Goal: Task Accomplishment & Management: Use online tool/utility

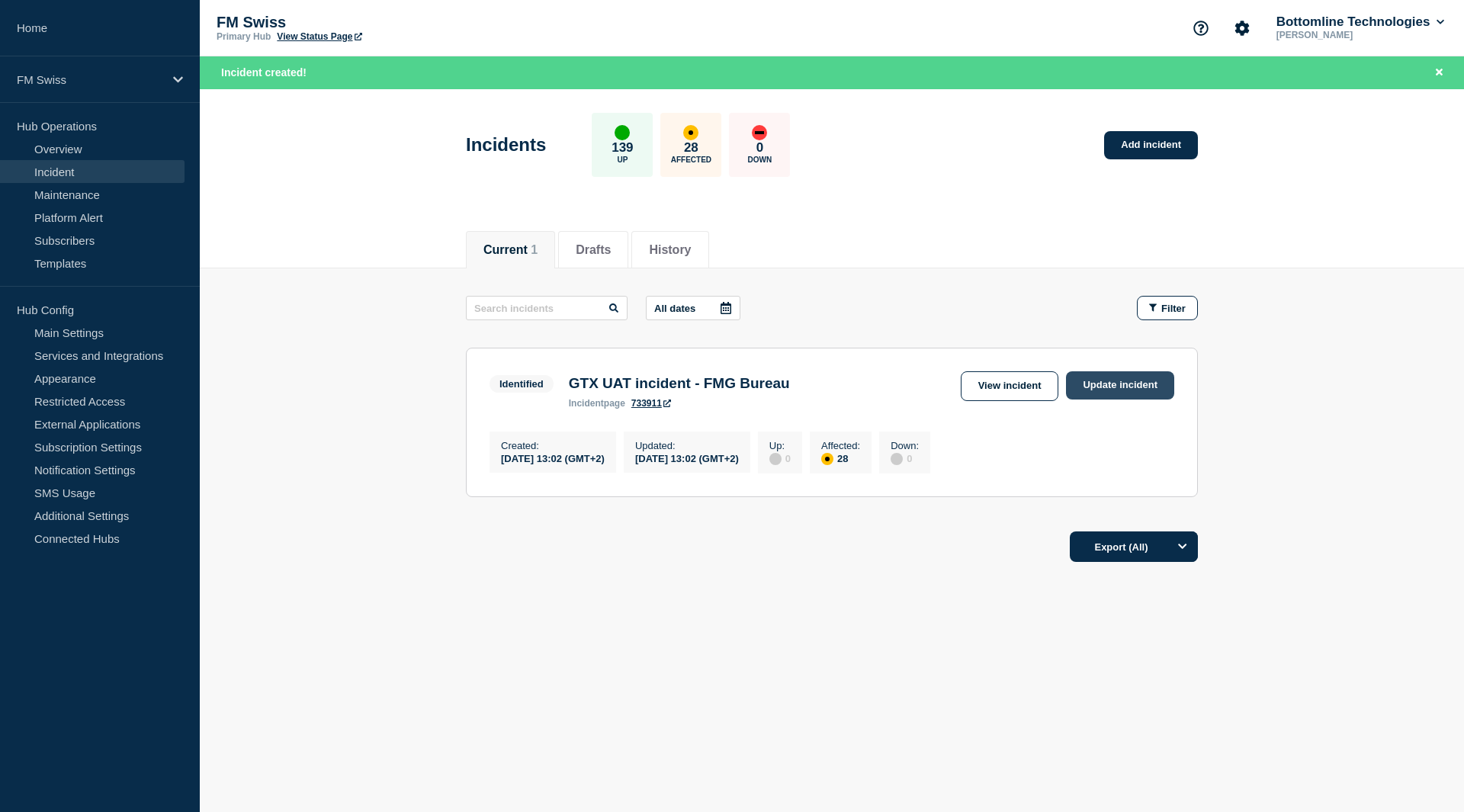
click at [1097, 384] on link "Update incident" at bounding box center [1120, 386] width 109 height 29
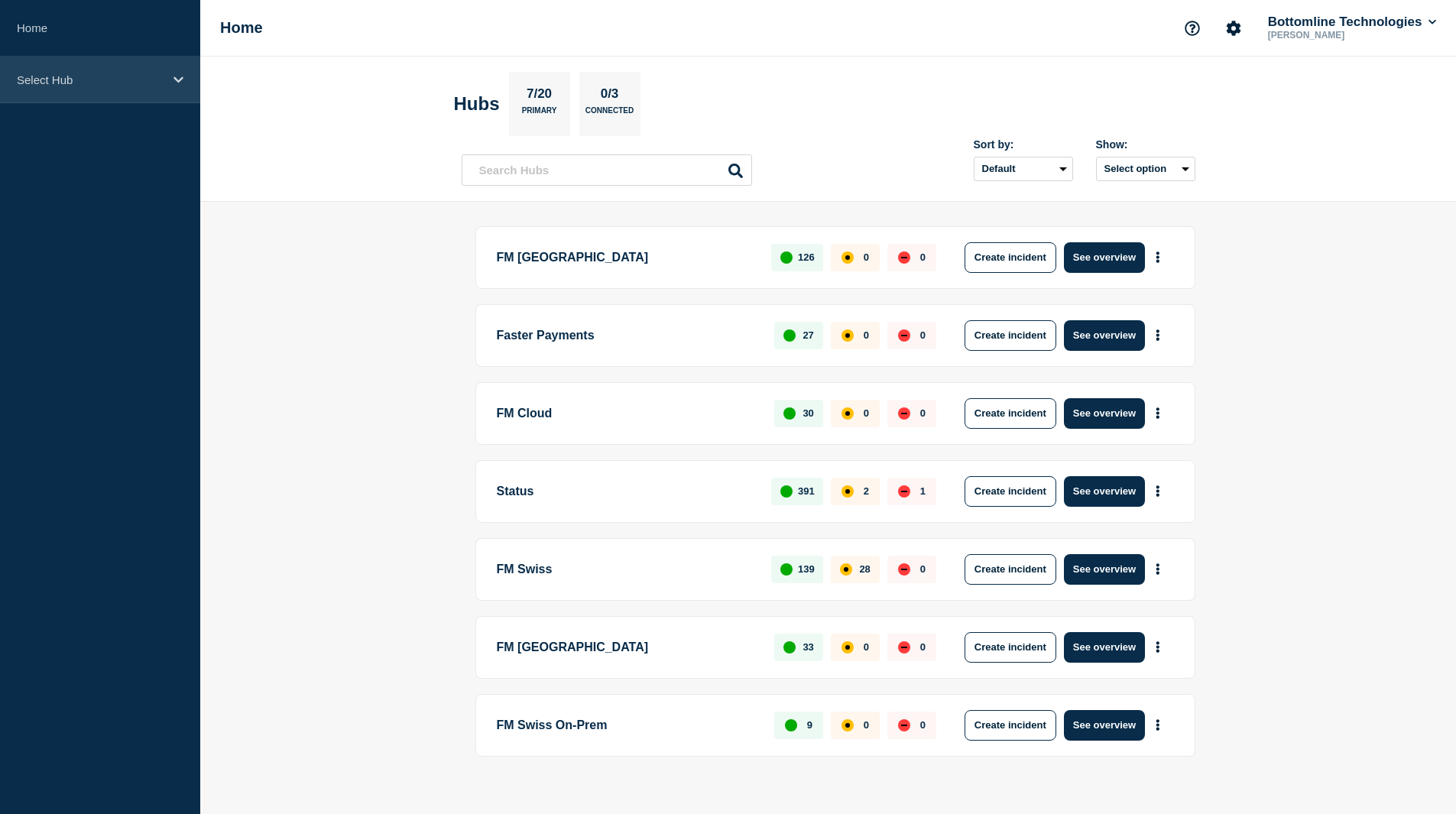
click at [104, 87] on div "Select Hub" at bounding box center [100, 79] width 200 height 47
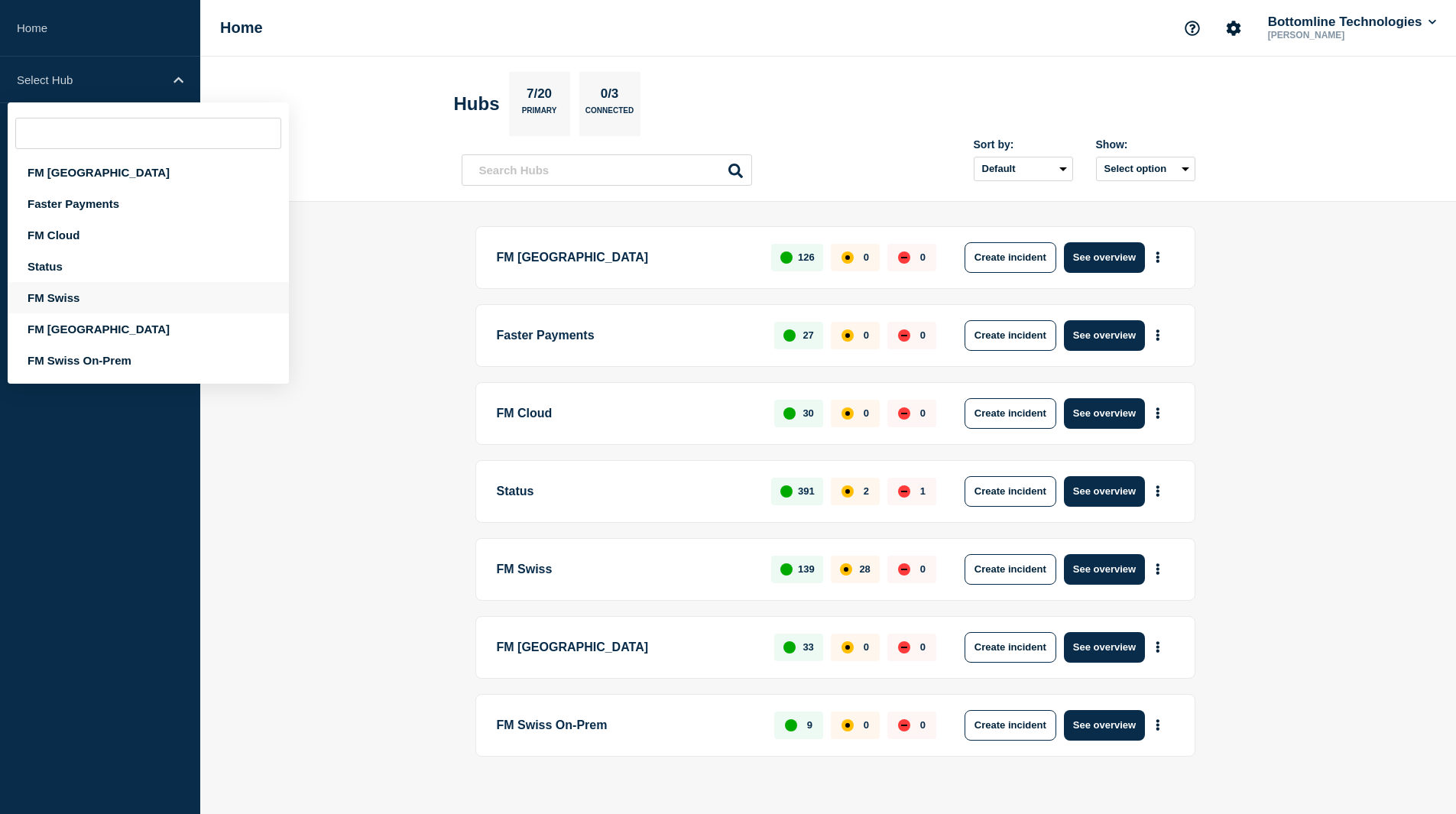
click at [81, 294] on div "FM Swiss" at bounding box center [148, 298] width 281 height 31
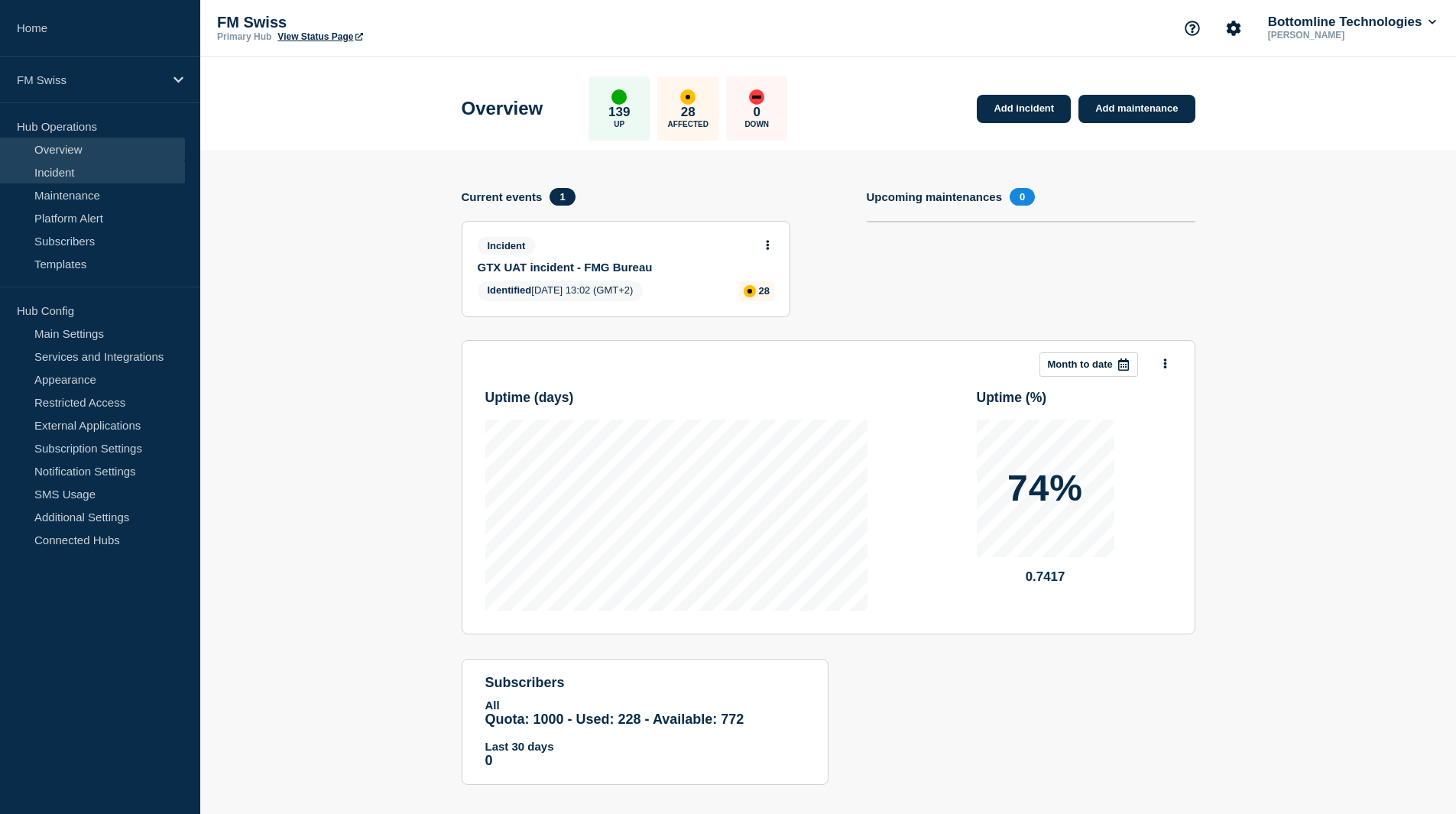
click at [70, 173] on link "Incident" at bounding box center [93, 172] width 185 height 23
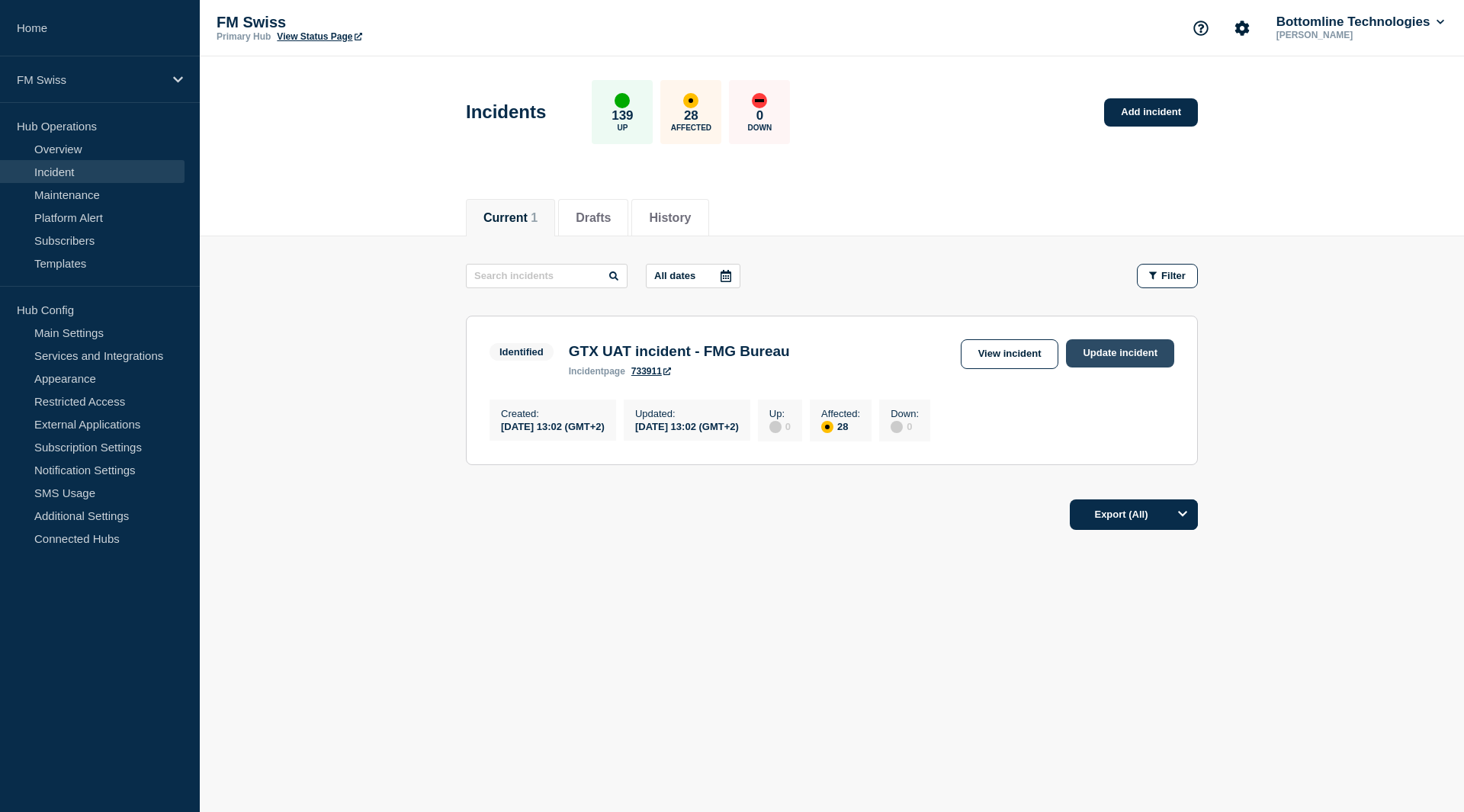
click at [1099, 355] on link "Update incident" at bounding box center [1120, 353] width 109 height 29
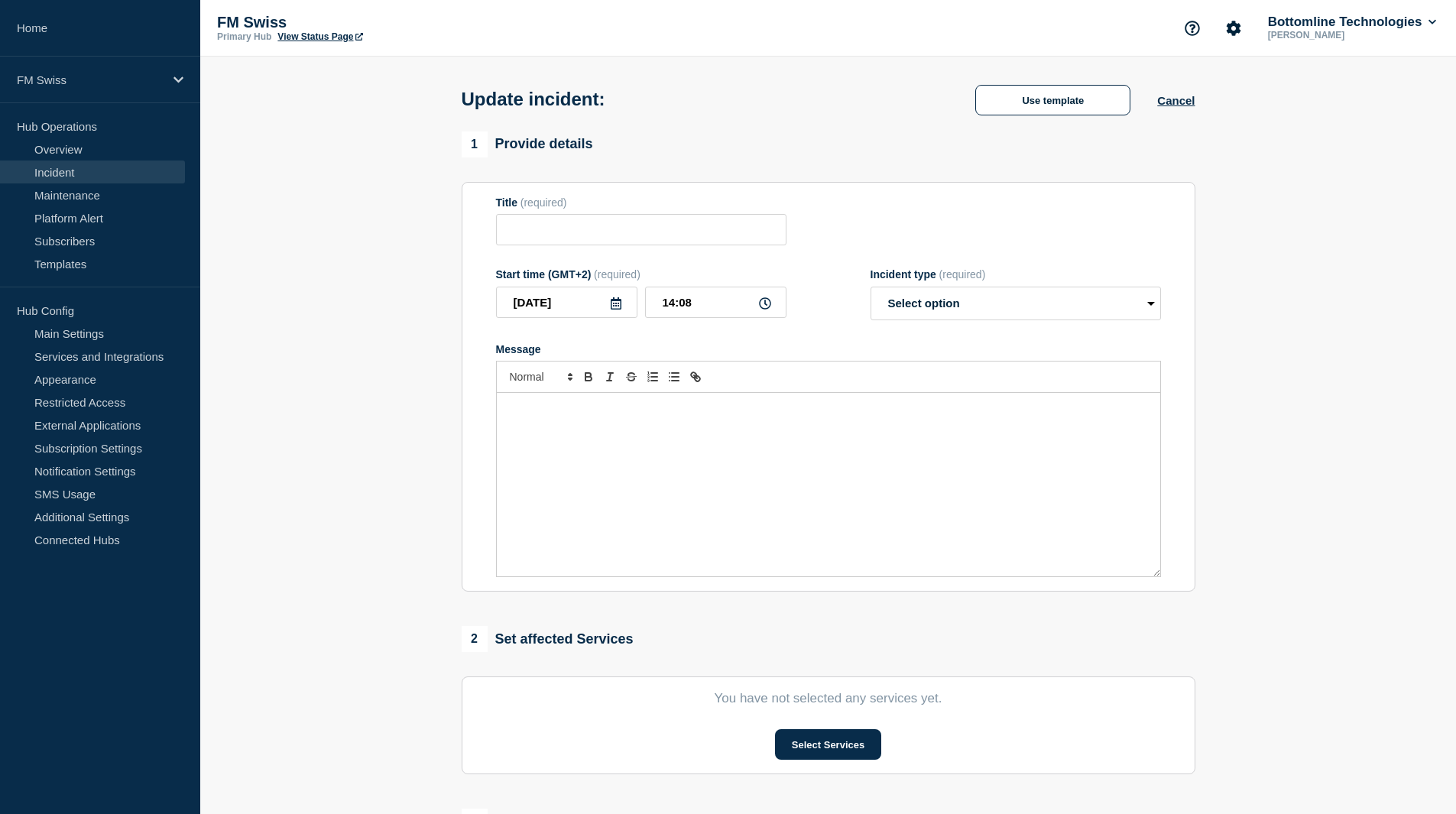
type input "GTX UAT incident - FMG Bureau"
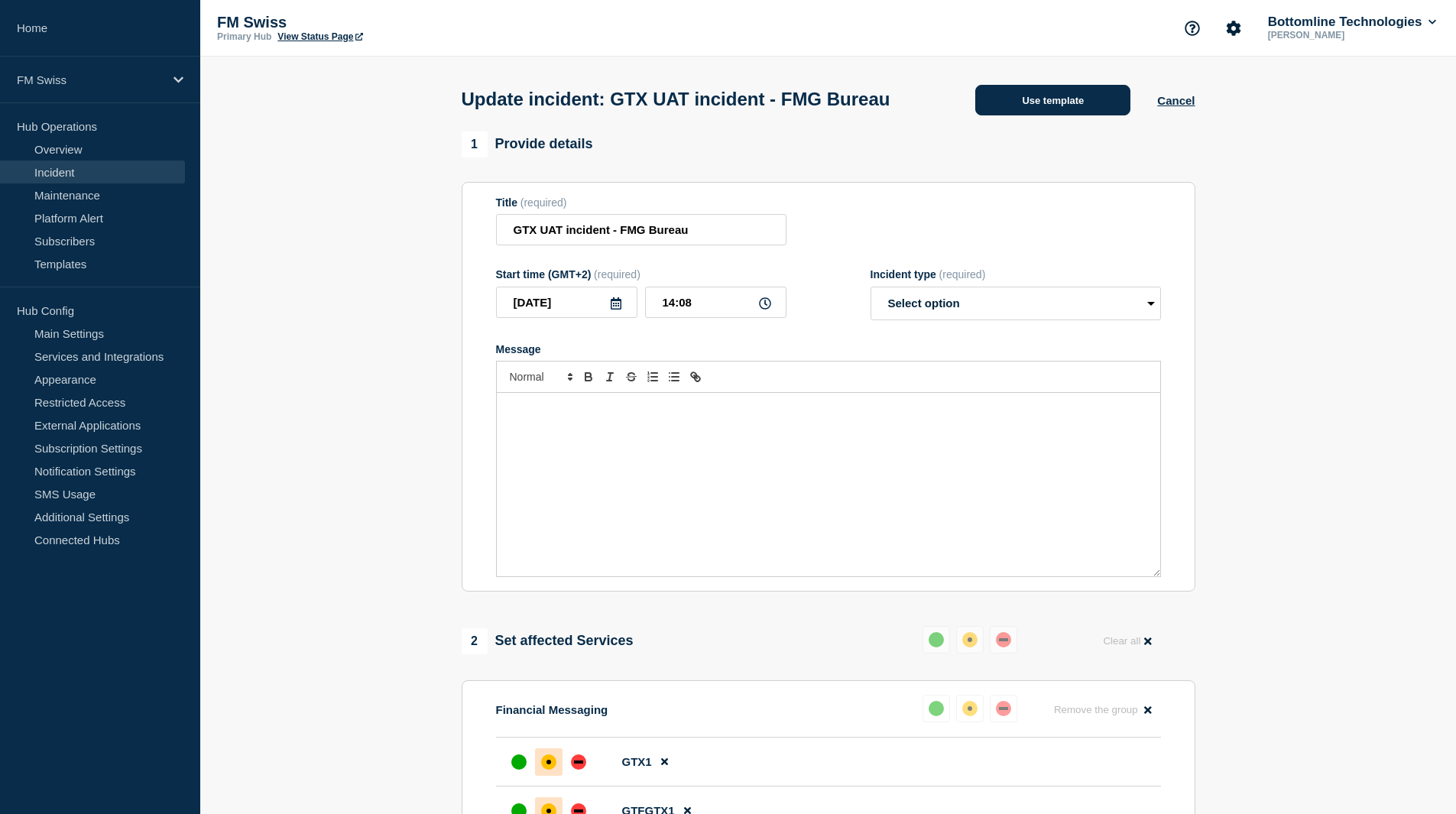
click at [1020, 115] on button "Use template" at bounding box center [1052, 100] width 156 height 31
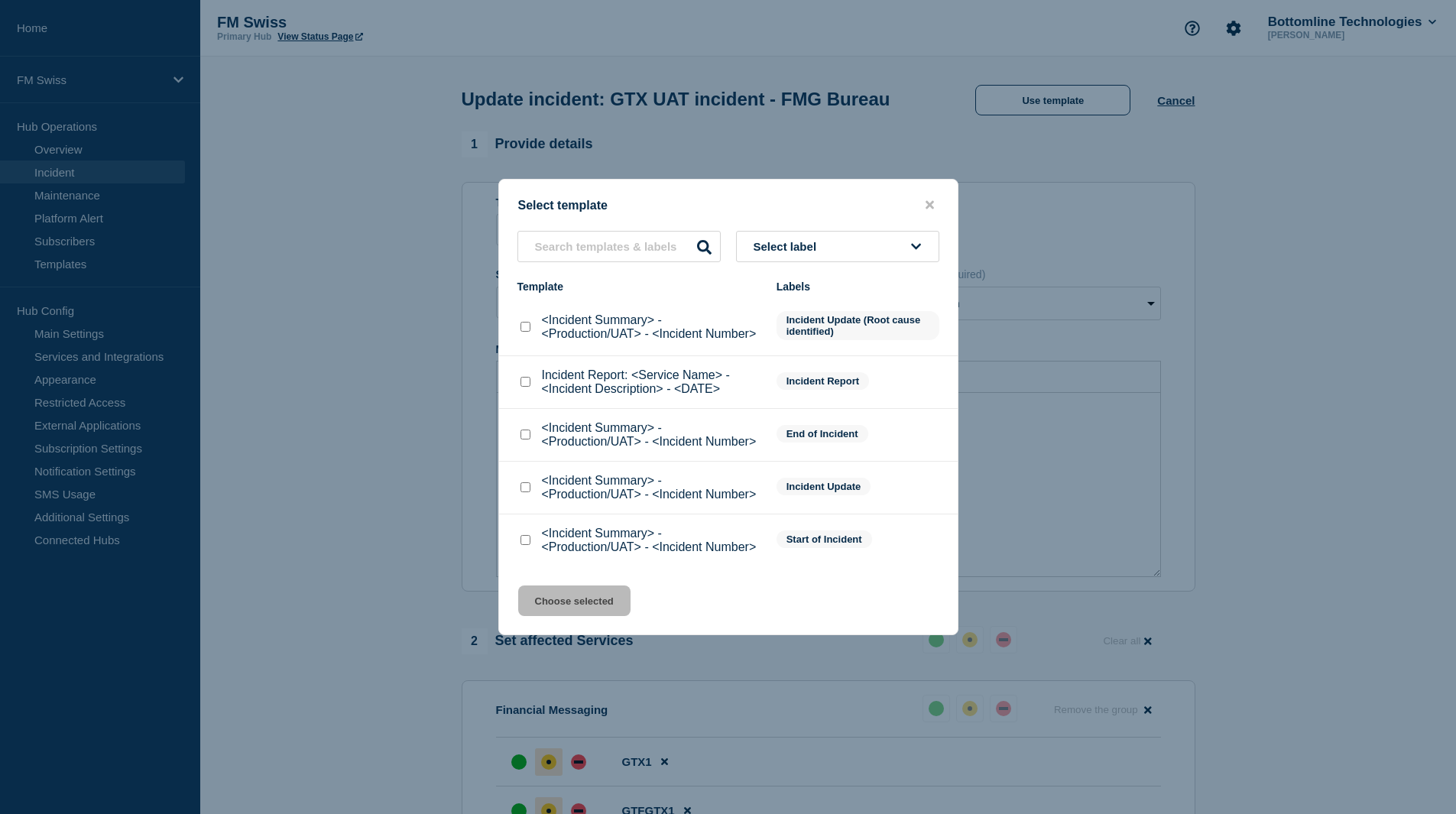
click at [522, 432] on input "<Incident Summary> - <Production/UAT> - <Incident Number> checkbox" at bounding box center [525, 434] width 10 height 10
checkbox input "true"
click at [599, 608] on button "Choose selected" at bounding box center [574, 601] width 113 height 31
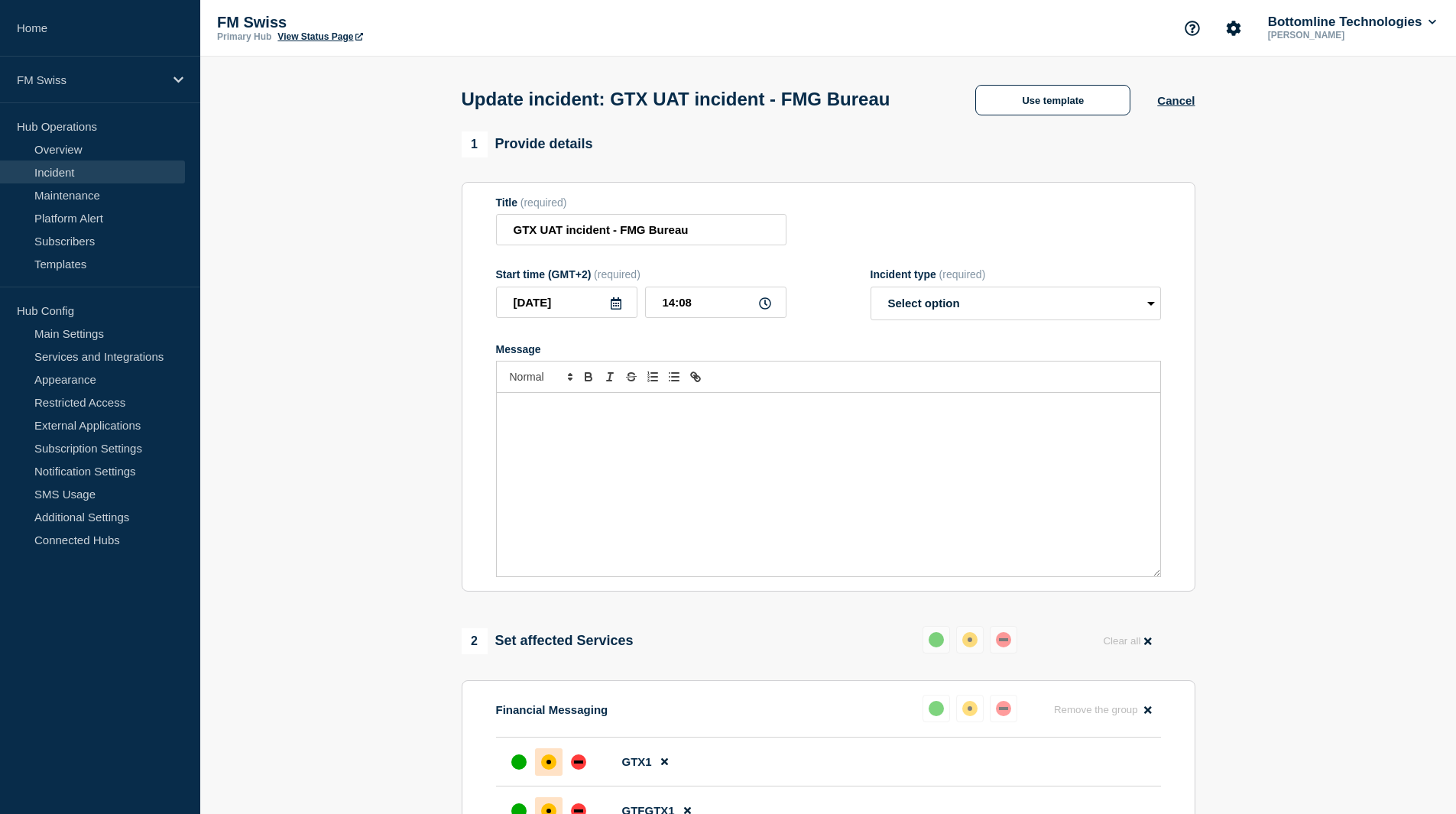
select select "resolved"
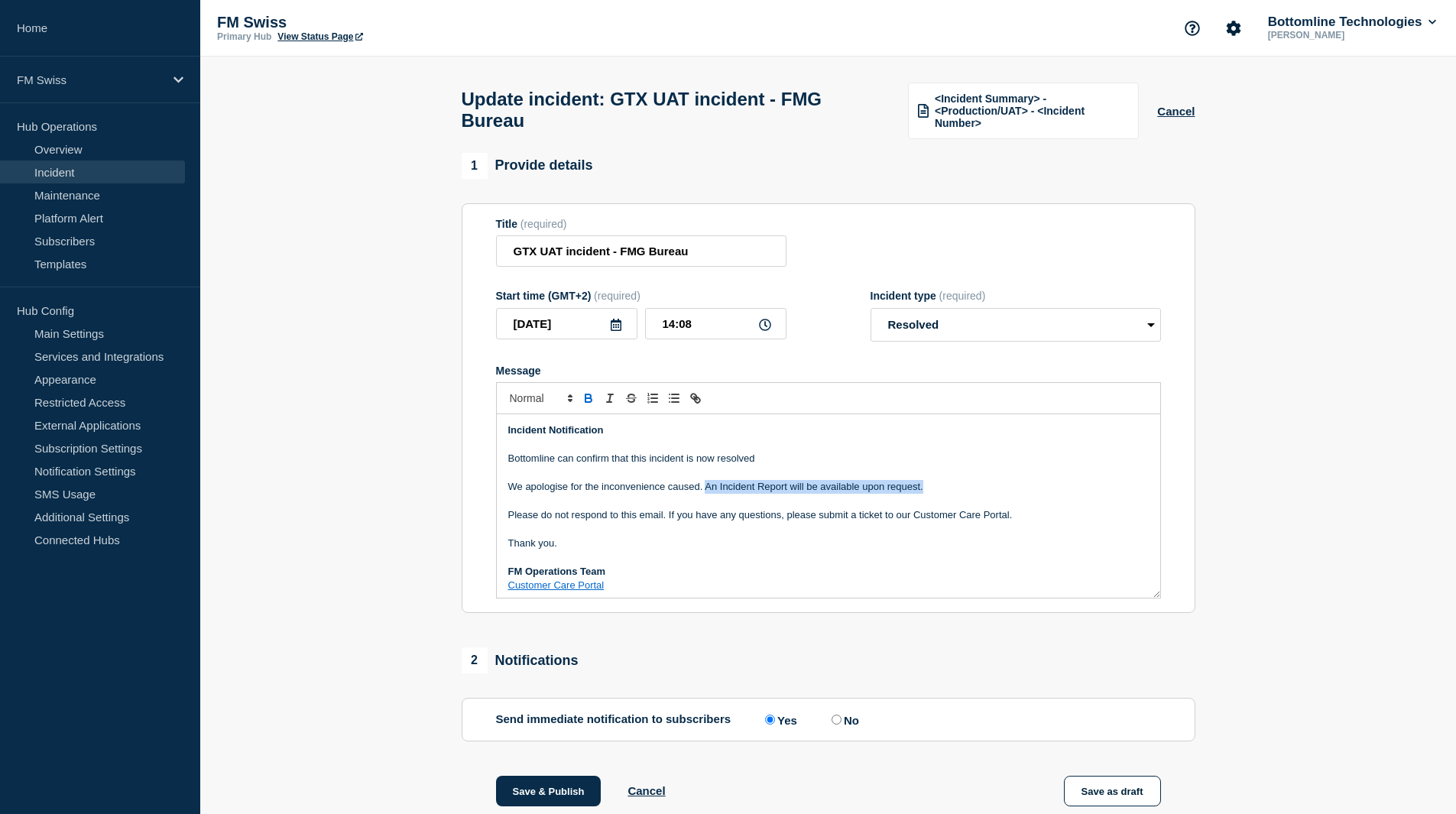
drag, startPoint x: 983, startPoint y: 490, endPoint x: 706, endPoint y: 491, distance: 277.0
click at [706, 491] on p "We apologise for the inconvenience caused. An Incident Report will be available…" at bounding box center [828, 487] width 640 height 13
click at [545, 793] on button "Save & Publish" at bounding box center [549, 791] width 106 height 31
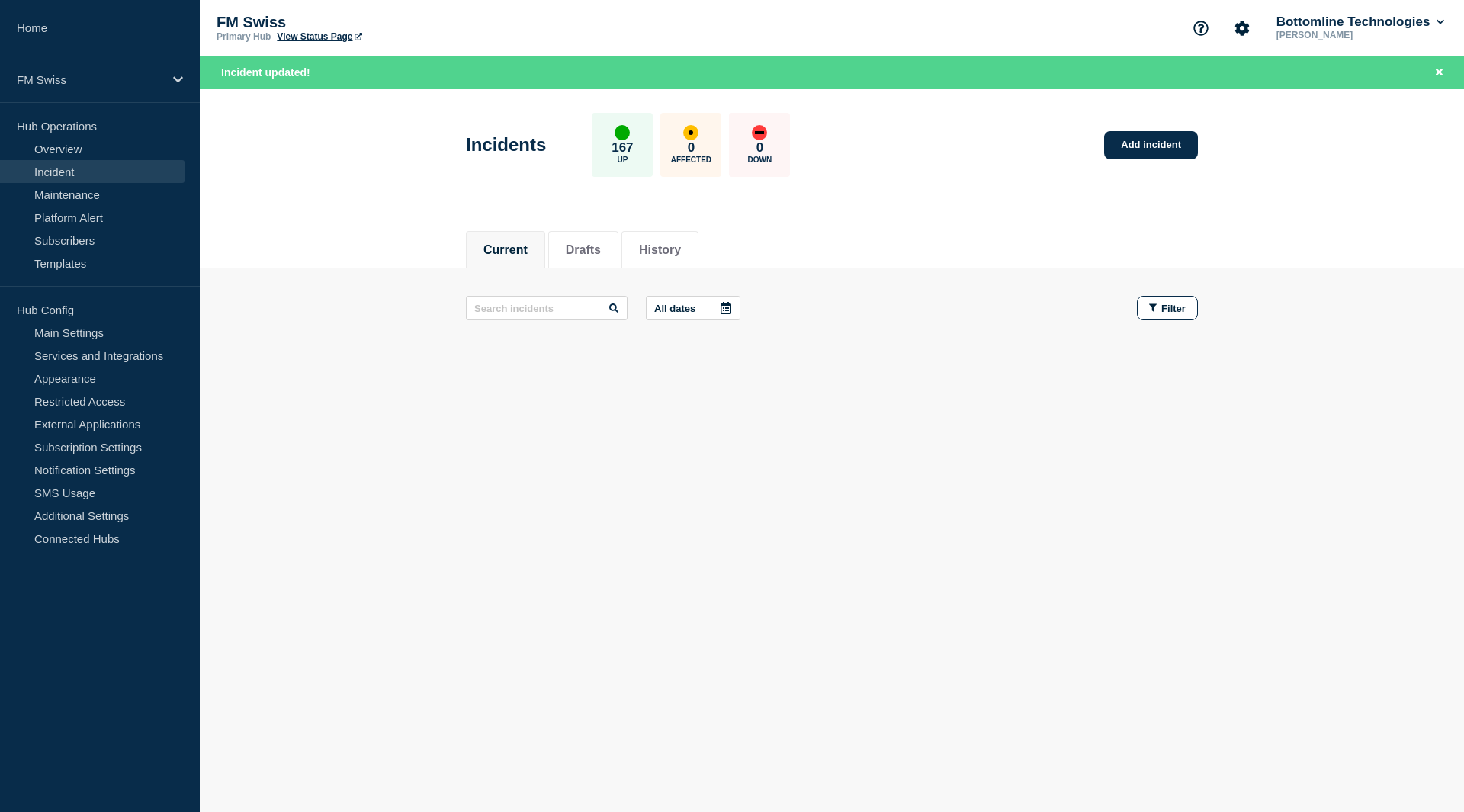
click at [724, 543] on body "Home FM Swiss Hub Operations Overview Incident Maintenance Platform Alert Subsc…" at bounding box center [732, 406] width 1464 height 812
